Goal: Communication & Community: Answer question/provide support

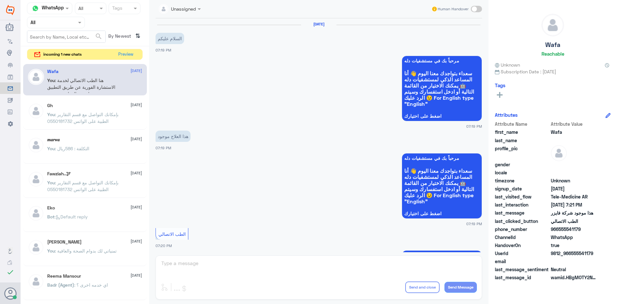
scroll to position [414, 0]
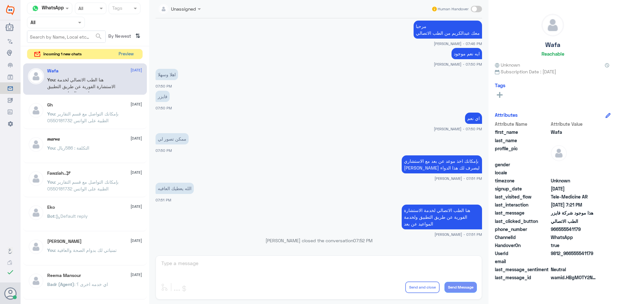
click at [120, 52] on button "Preview" at bounding box center [126, 54] width 20 height 10
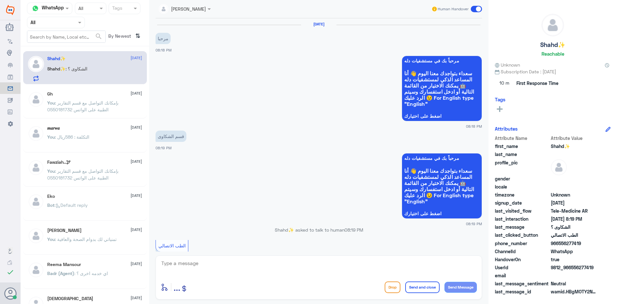
scroll to position [88, 0]
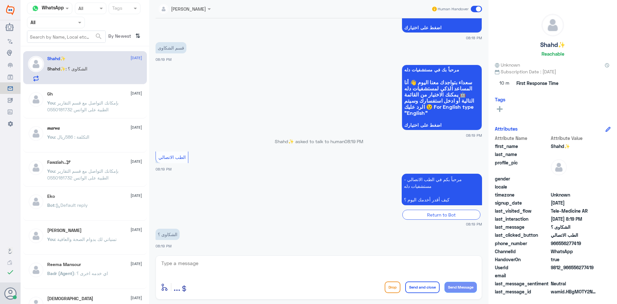
click at [231, 262] on textarea at bounding box center [319, 267] width 316 height 16
type textarea "i"
paste textarea "مرحبا معك [PERSON_NAME] من الطب الاتصالي"
type textarea "مرحبا معك [PERSON_NAME] من الطب الاتصالي"
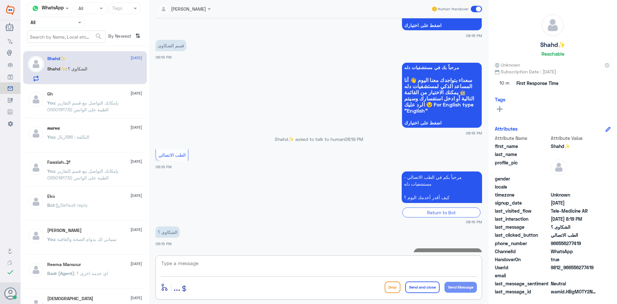
scroll to position [116, 0]
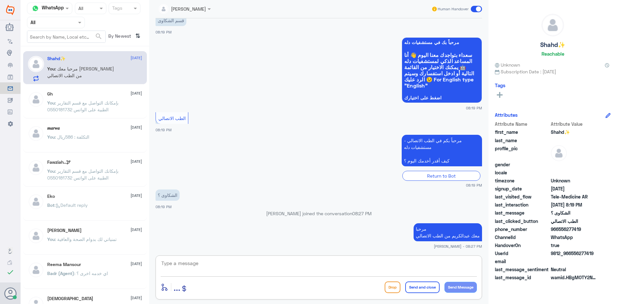
click at [395, 263] on textarea at bounding box center [319, 267] width 316 height 16
type textarea "هل الشكوى تخص الطب الاتصالي ؟"
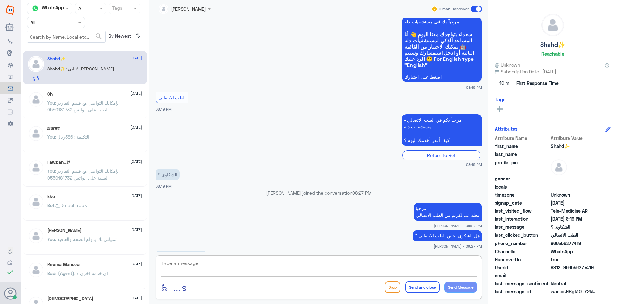
scroll to position [158, 0]
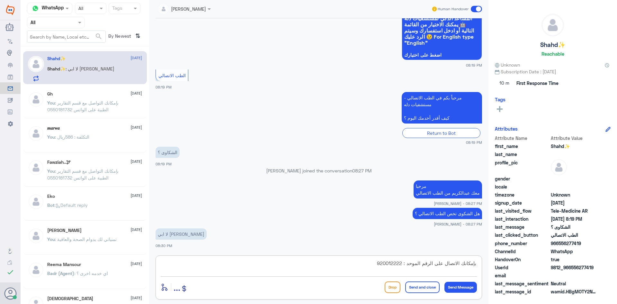
type textarea "بإمكانك الاتصال على الرقم الموحد : 920012222"
click at [429, 289] on button "Send and close" at bounding box center [422, 287] width 34 height 12
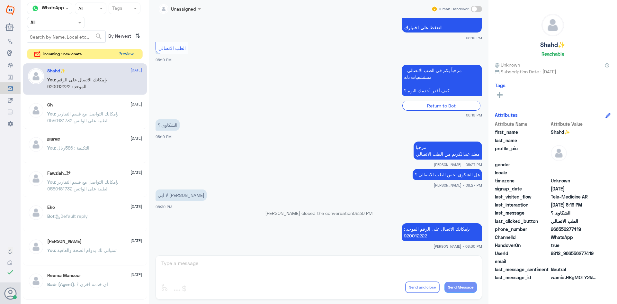
click at [126, 54] on button "Preview" at bounding box center [126, 54] width 20 height 10
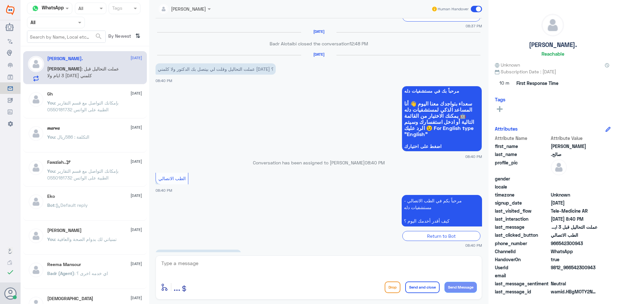
scroll to position [322, 0]
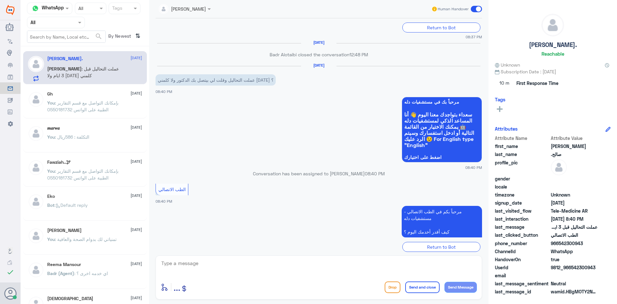
click at [229, 267] on textarea at bounding box center [319, 267] width 316 height 16
paste textarea "مرحبا معك [PERSON_NAME] من الطب الاتصالي"
type textarea "مرحبا معك [PERSON_NAME] من الطب الاتصالي"
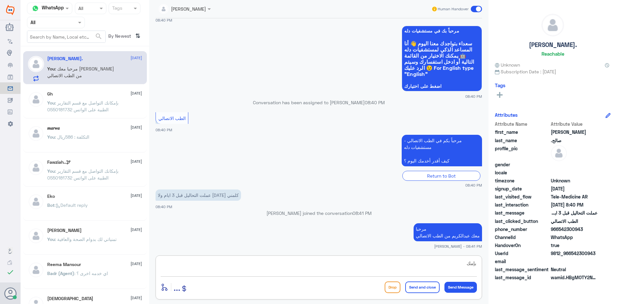
scroll to position [382, 0]
type textarea "بإمكانك استخدام الاستشارة الفورية ليتمكن الطبيب من قراءة التحاليل لك"
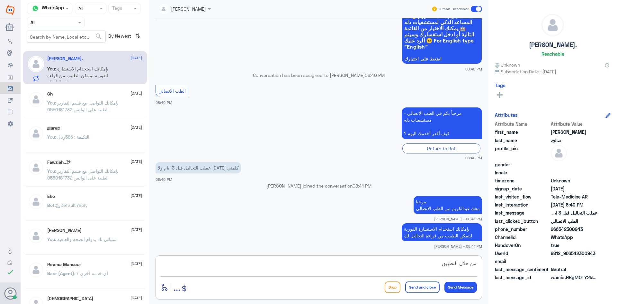
type textarea "من خلال التطبيق"
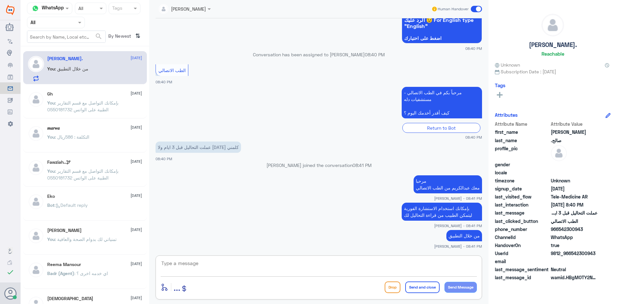
scroll to position [458, 0]
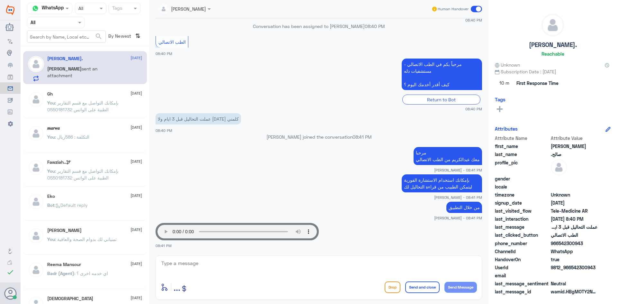
click at [228, 264] on textarea at bounding box center [319, 267] width 316 height 16
type textarea "تظهر لك الاستشارة الفورية بالتطبيق ؟"
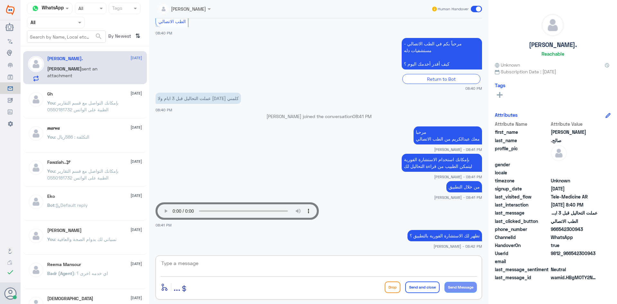
scroll to position [507, 0]
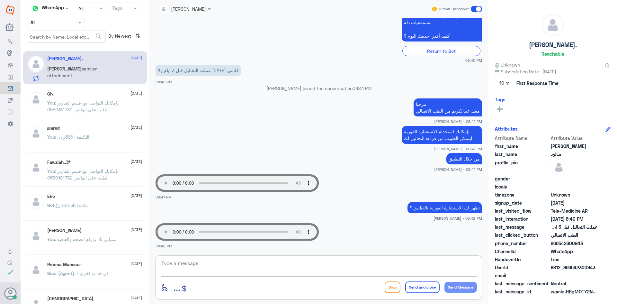
click at [291, 266] on textarea at bounding box center [319, 267] width 316 height 16
drag, startPoint x: 583, startPoint y: 243, endPoint x: 558, endPoint y: 246, distance: 25.2
click at [558, 246] on span "966542300943" at bounding box center [574, 243] width 47 height 7
copy span "542300943"
click at [353, 266] on textarea at bounding box center [319, 267] width 316 height 16
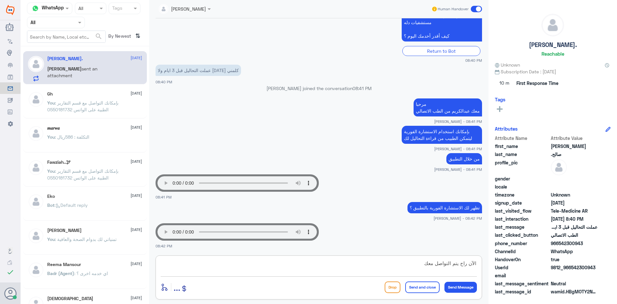
type textarea "الآن راح يتم التواصل معك"
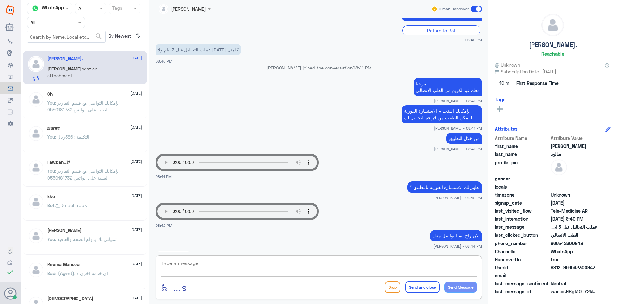
scroll to position [616, 0]
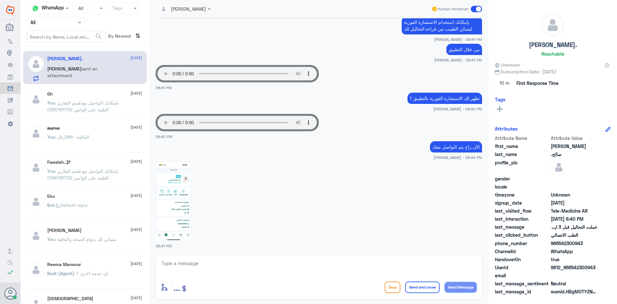
click at [183, 202] on img at bounding box center [174, 201] width 36 height 78
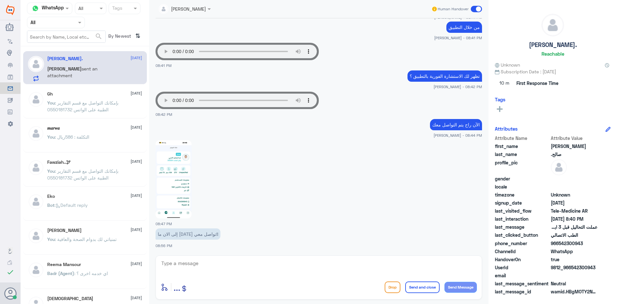
click at [288, 264] on textarea at bounding box center [319, 267] width 316 height 16
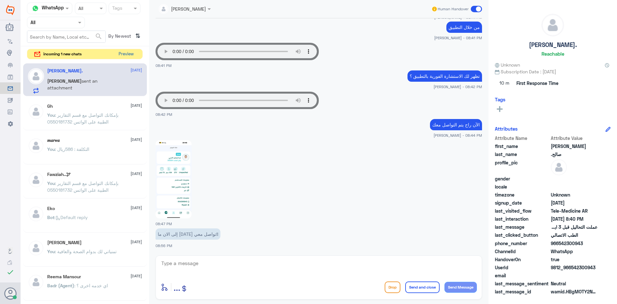
click at [129, 53] on button "Preview" at bounding box center [126, 54] width 20 height 10
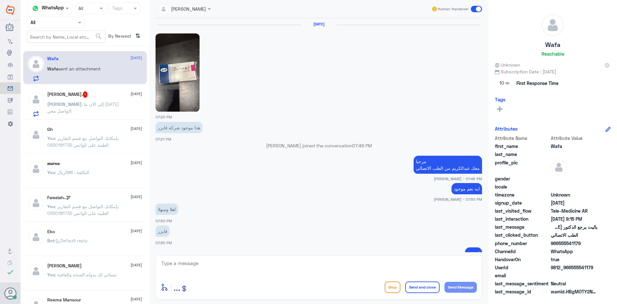
scroll to position [350, 0]
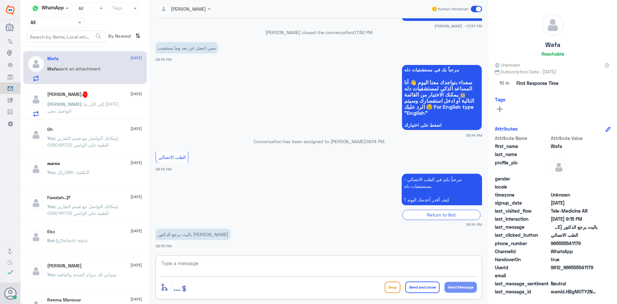
click at [218, 263] on textarea at bounding box center [319, 267] width 316 height 16
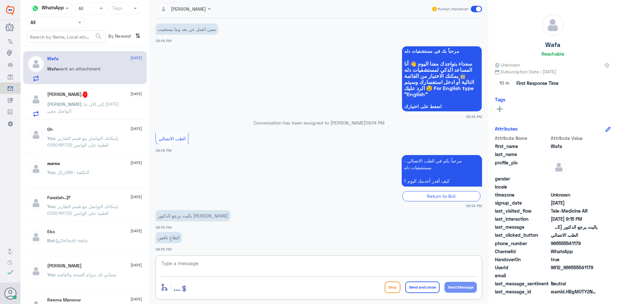
scroll to position [372, 0]
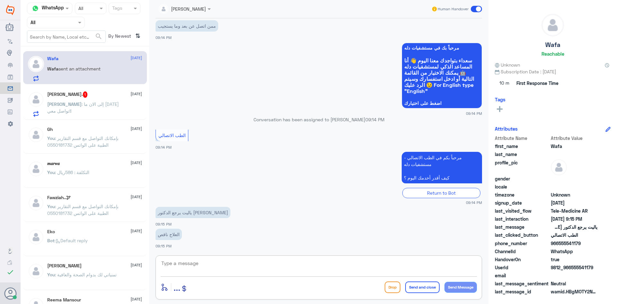
click at [232, 266] on textarea at bounding box center [319, 267] width 316 height 16
drag, startPoint x: 594, startPoint y: 267, endPoint x: 571, endPoint y: 270, distance: 22.6
click at [571, 270] on span "9812_966555541179" at bounding box center [574, 267] width 47 height 7
copy span "555541179"
click at [308, 260] on textarea at bounding box center [319, 267] width 316 height 16
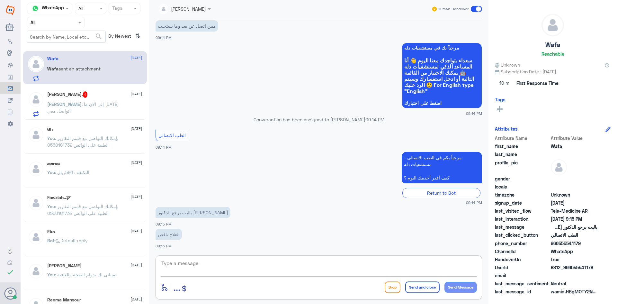
click at [335, 260] on textarea at bounding box center [319, 267] width 316 height 16
type textarea "م"
type textarea "ايش الدواء الناقص ؟"
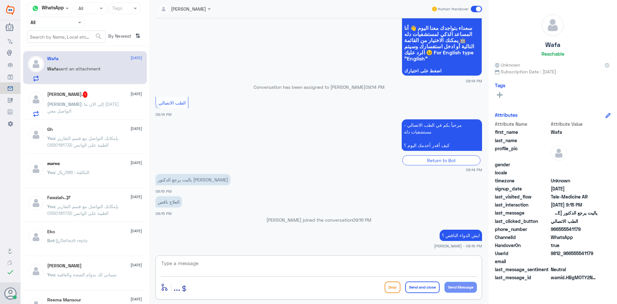
click at [91, 92] on div "[PERSON_NAME]. 1 [DATE]" at bounding box center [94, 94] width 95 height 6
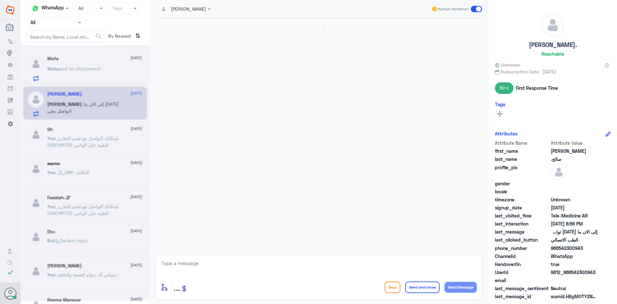
scroll to position [396, 0]
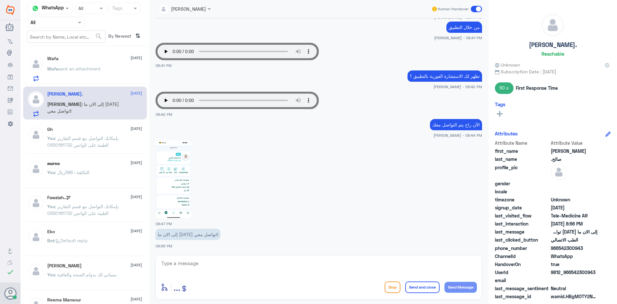
click at [98, 76] on p "Wafa sent an attachment" at bounding box center [73, 73] width 53 height 16
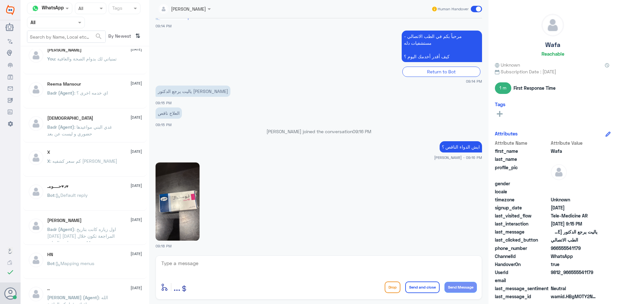
scroll to position [225, 0]
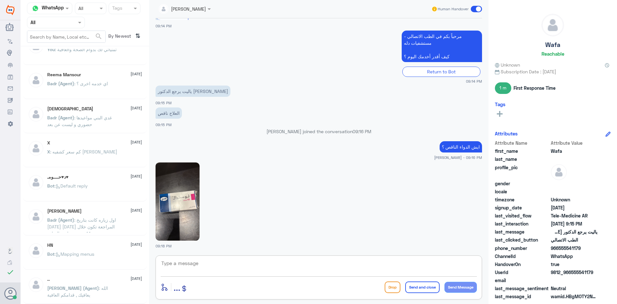
click at [230, 265] on textarea at bounding box center [319, 267] width 316 height 16
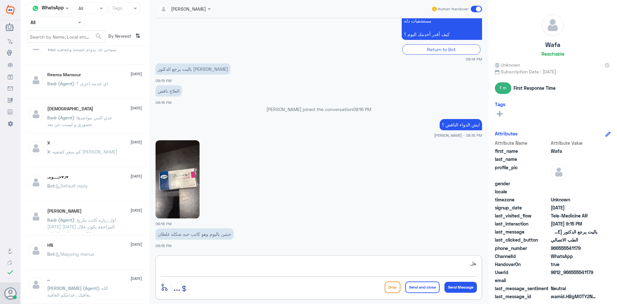
type textarea "ه"
type textarea "راح يتم التواصل مع الطبيب"
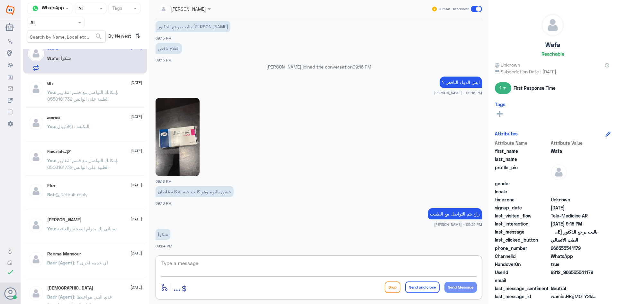
scroll to position [0, 0]
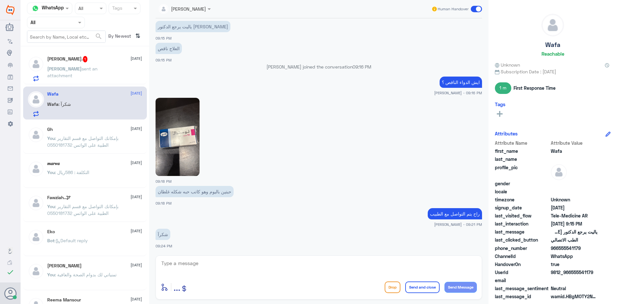
click at [121, 63] on div "[PERSON_NAME]. 1 [DATE] [PERSON_NAME] sent an attachment" at bounding box center [94, 68] width 95 height 25
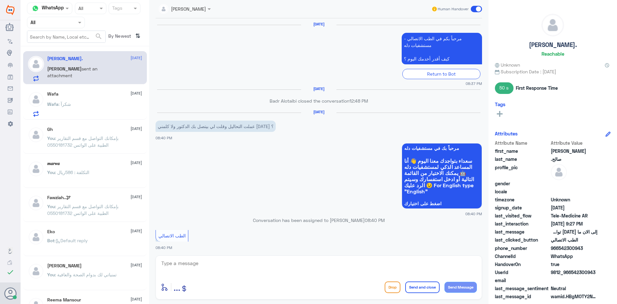
scroll to position [396, 0]
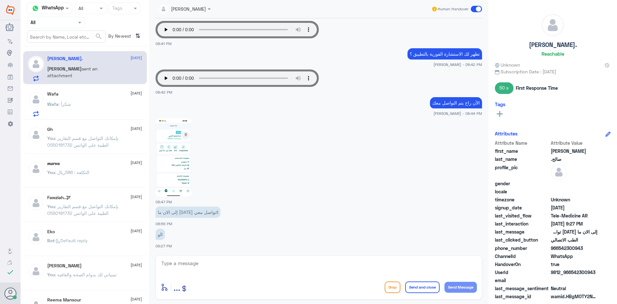
click at [475, 7] on span at bounding box center [476, 9] width 11 height 6
click at [0, 0] on input "checkbox" at bounding box center [0, 0] width 0 height 0
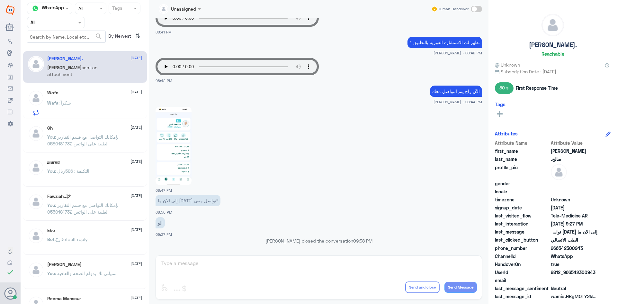
click at [83, 108] on div "Wafa : شكرآ" at bounding box center [94, 108] width 95 height 14
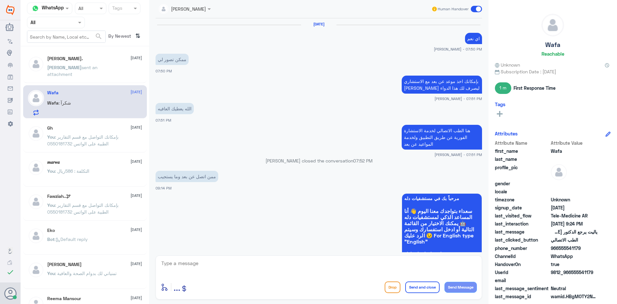
scroll to position [343, 0]
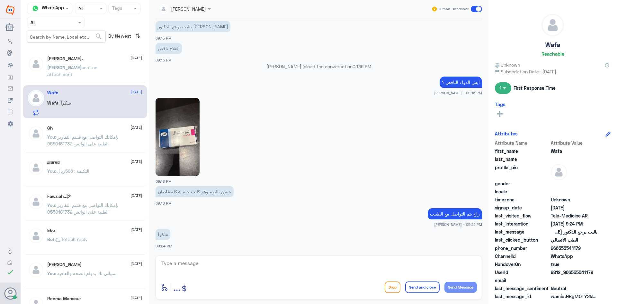
click at [475, 11] on span at bounding box center [476, 9] width 11 height 6
click at [0, 0] on input "checkbox" at bounding box center [0, 0] width 0 height 0
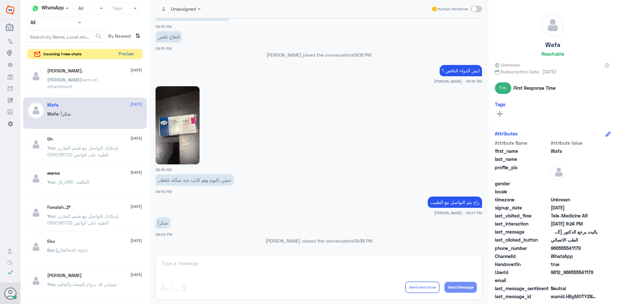
click at [121, 51] on button "Preview" at bounding box center [126, 54] width 20 height 10
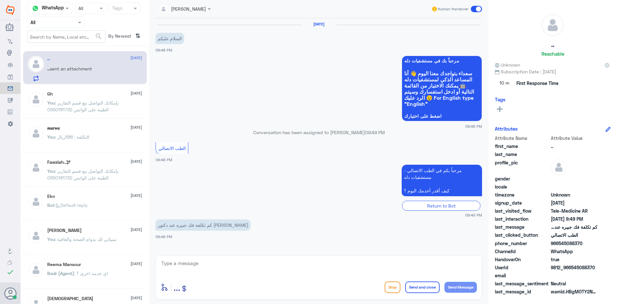
click at [203, 261] on textarea at bounding box center [319, 267] width 316 height 16
paste textarea "مرحبا معك [PERSON_NAME] من الطب الاتصالي"
type textarea "مرحبا معك [PERSON_NAME] من الطب الاتصالي"
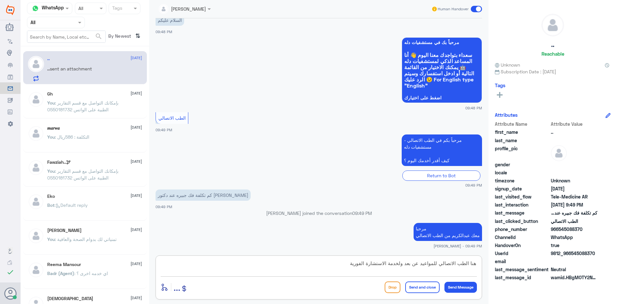
type textarea "هنا الطب الاتصالي للمواعيد عن بعد ولخدمة الاستشارة الفورية"
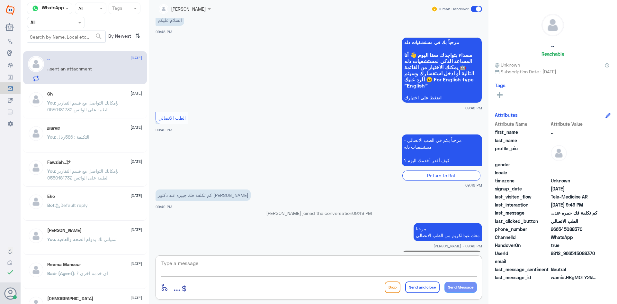
scroll to position [46, 0]
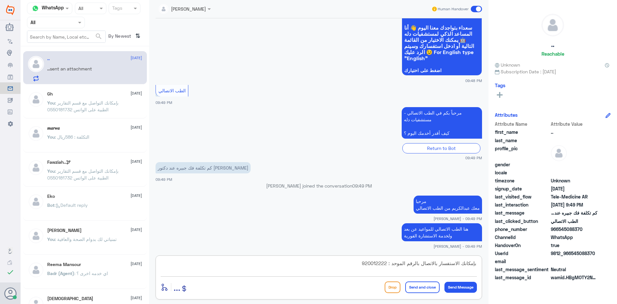
type textarea "بإمكانك الاستفسار بالاتصال بالرقم الموحد : 920012222"
click at [428, 284] on button "Send and close" at bounding box center [422, 287] width 34 height 12
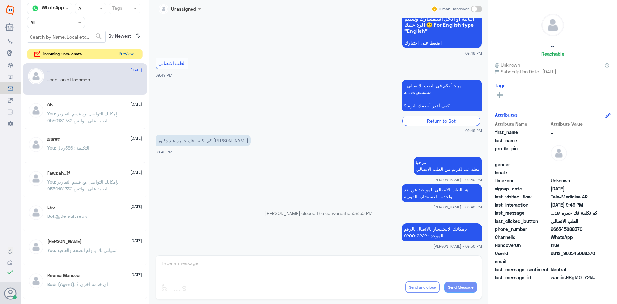
click at [122, 58] on button "Preview" at bounding box center [126, 54] width 20 height 10
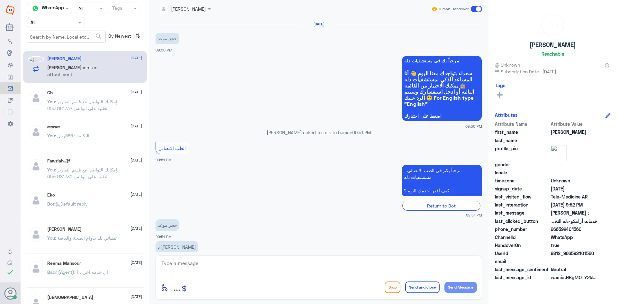
scroll to position [44, 0]
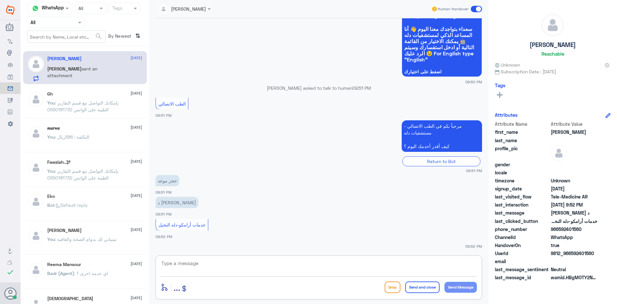
click at [253, 260] on textarea at bounding box center [319, 267] width 316 height 16
click at [473, 10] on span at bounding box center [476, 9] width 11 height 6
click at [0, 0] on input "checkbox" at bounding box center [0, 0] width 0 height 0
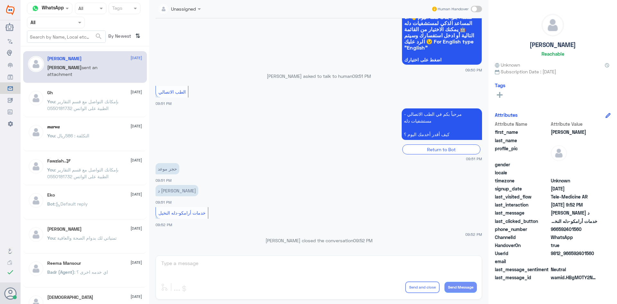
click at [481, 7] on span at bounding box center [476, 9] width 11 height 6
click at [0, 0] on input "checkbox" at bounding box center [0, 0] width 0 height 0
click at [366, 259] on textarea at bounding box center [319, 267] width 316 height 16
paste textarea "مرحبا معك [PERSON_NAME] من الطب الاتصالي"
type textarea "مرحبا معك [PERSON_NAME] من الطب الاتصالي"
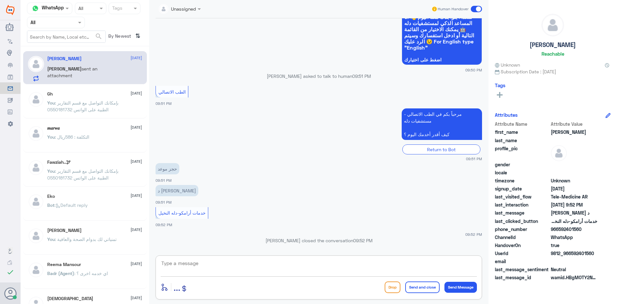
scroll to position [84, 0]
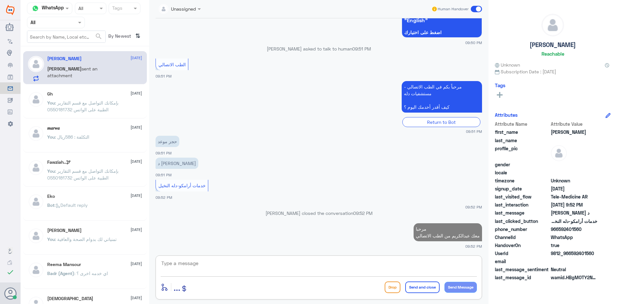
click at [290, 263] on textarea at bounding box center [319, 267] width 316 height 16
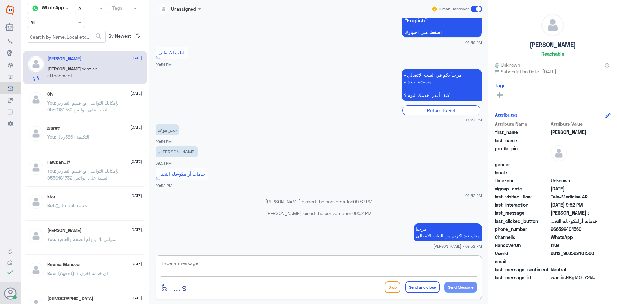
paste textarea "بإمكانك حجز موعد عن طريق التطبيق أو بالاتصال على الرقم الموحد 920012222"
type textarea "بإمكانك حجز موعد عن طريق التطبيق أو بالاتصال على الرقم الموحد 920012222"
click at [419, 288] on button "Send and close" at bounding box center [422, 287] width 34 height 12
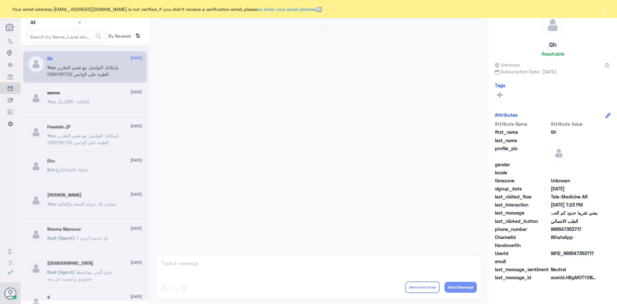
scroll to position [274, 0]
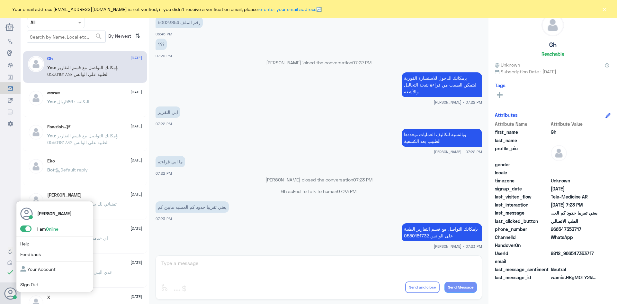
click at [24, 229] on span at bounding box center [25, 228] width 11 height 6
click at [0, 0] on input "checkbox" at bounding box center [0, 0] width 0 height 0
